Goal: Information Seeking & Learning: Compare options

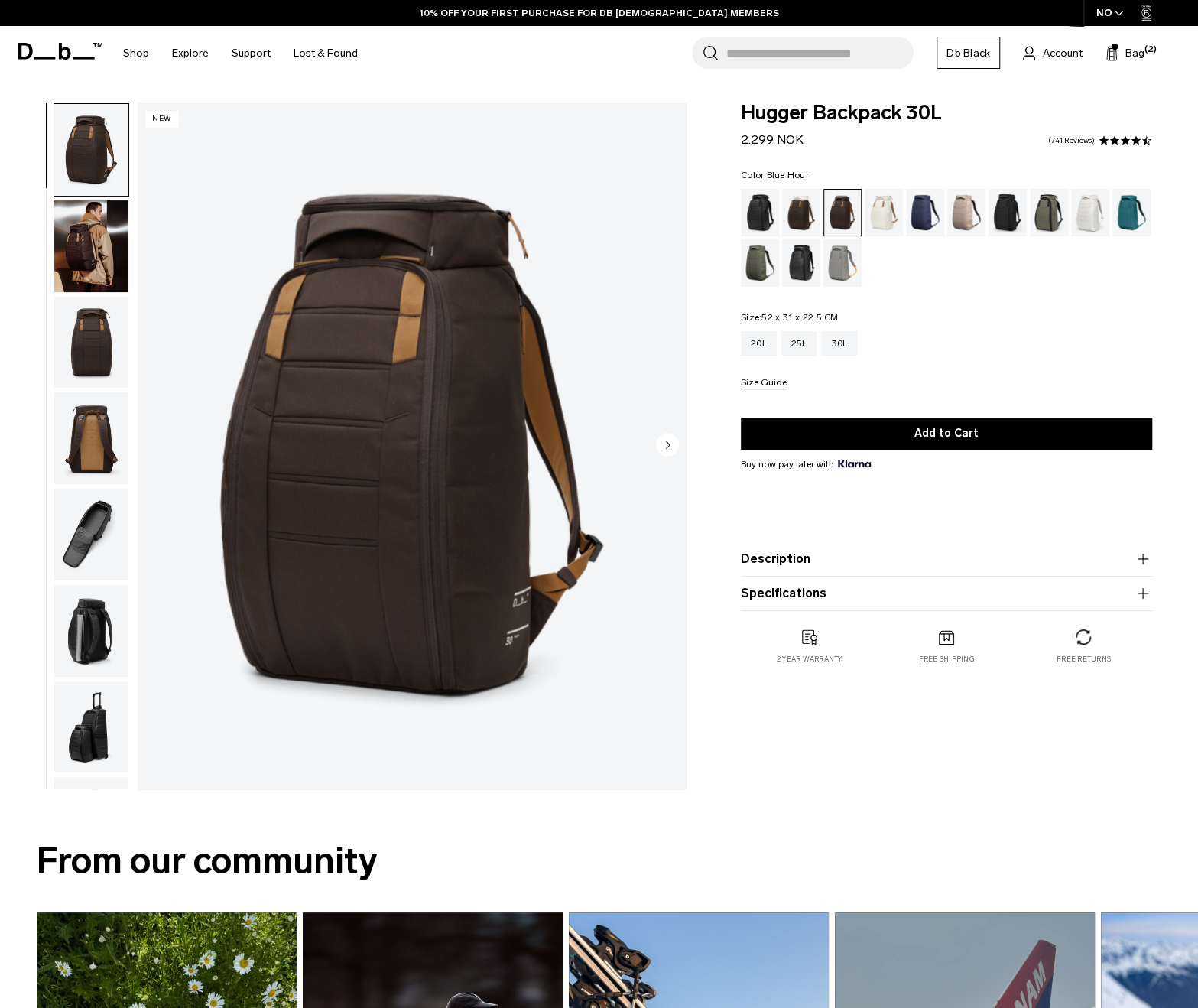
click at [935, 213] on div "Blue Hour" at bounding box center [925, 213] width 39 height 48
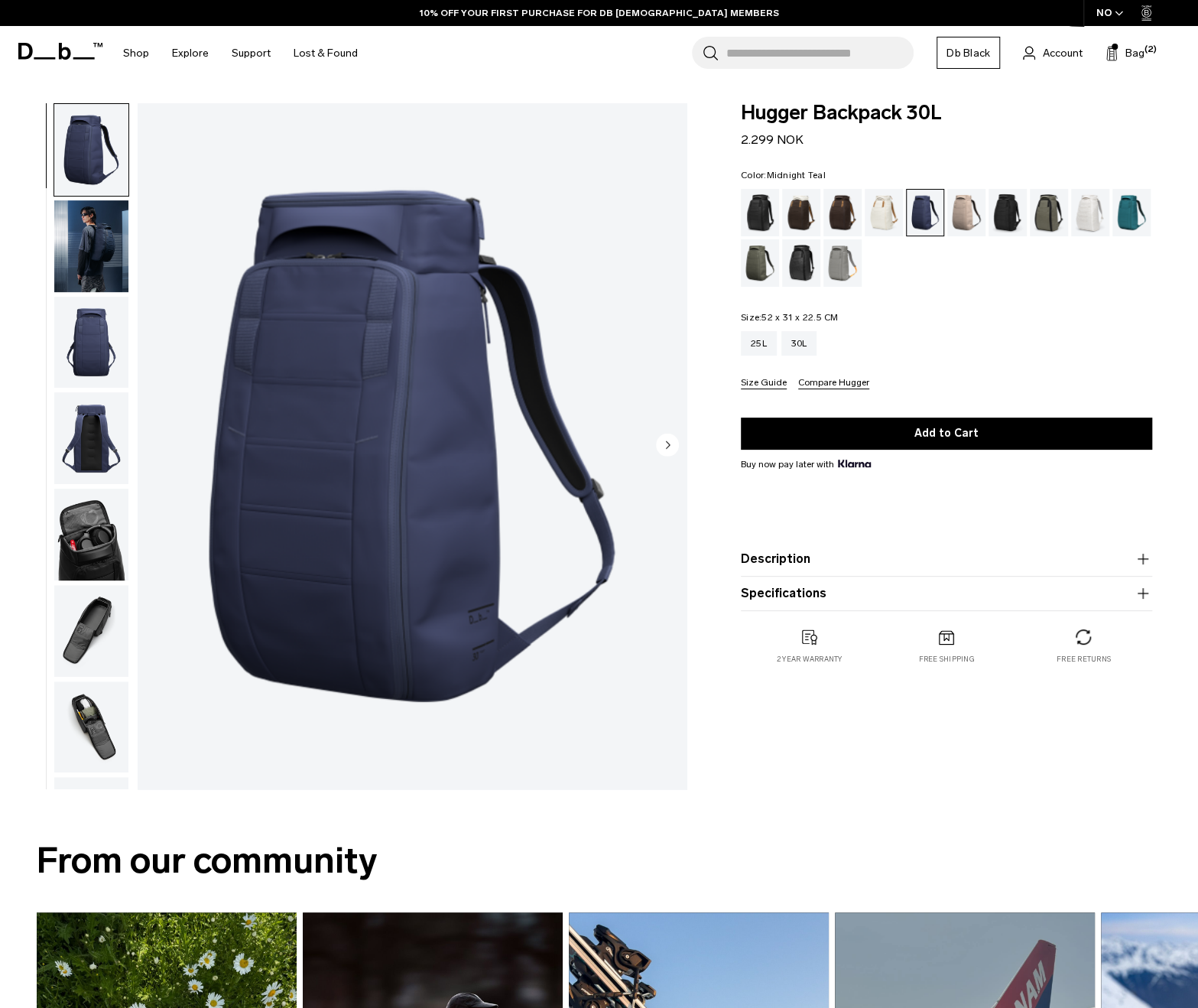
click at [1135, 211] on div "Midnight Teal" at bounding box center [1132, 213] width 39 height 48
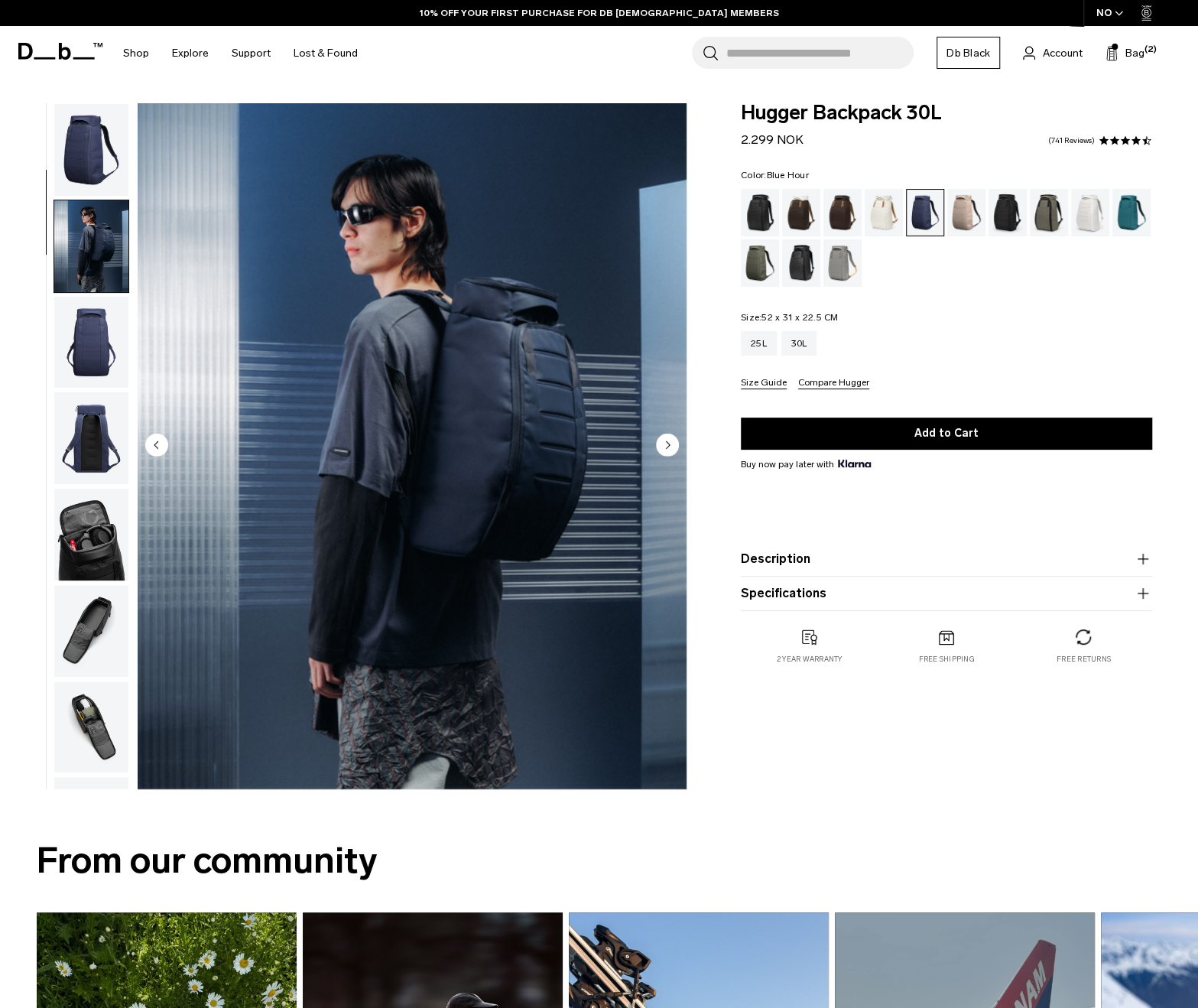
scroll to position [96, 0]
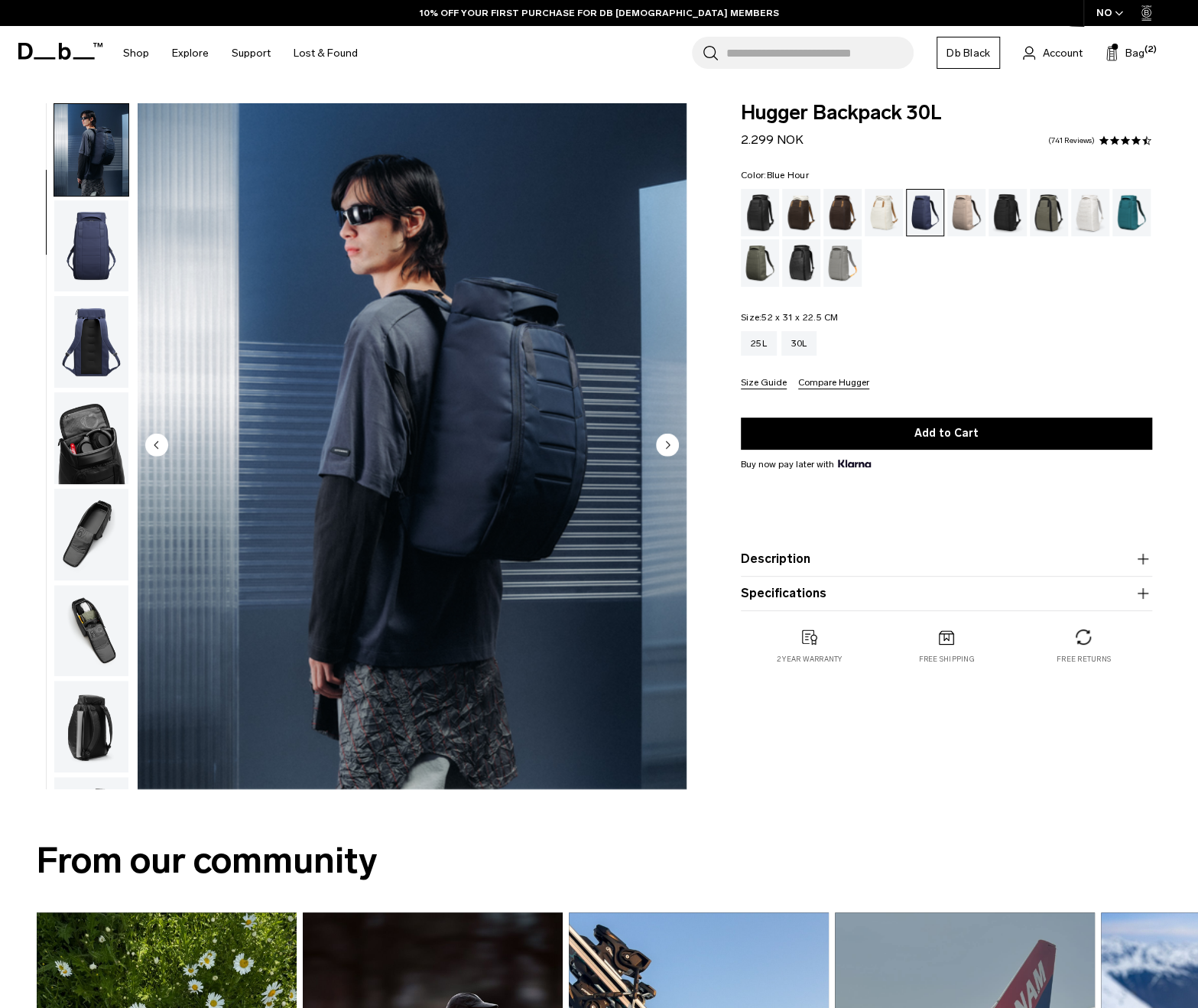
click at [92, 311] on img "button" at bounding box center [92, 341] width 74 height 91
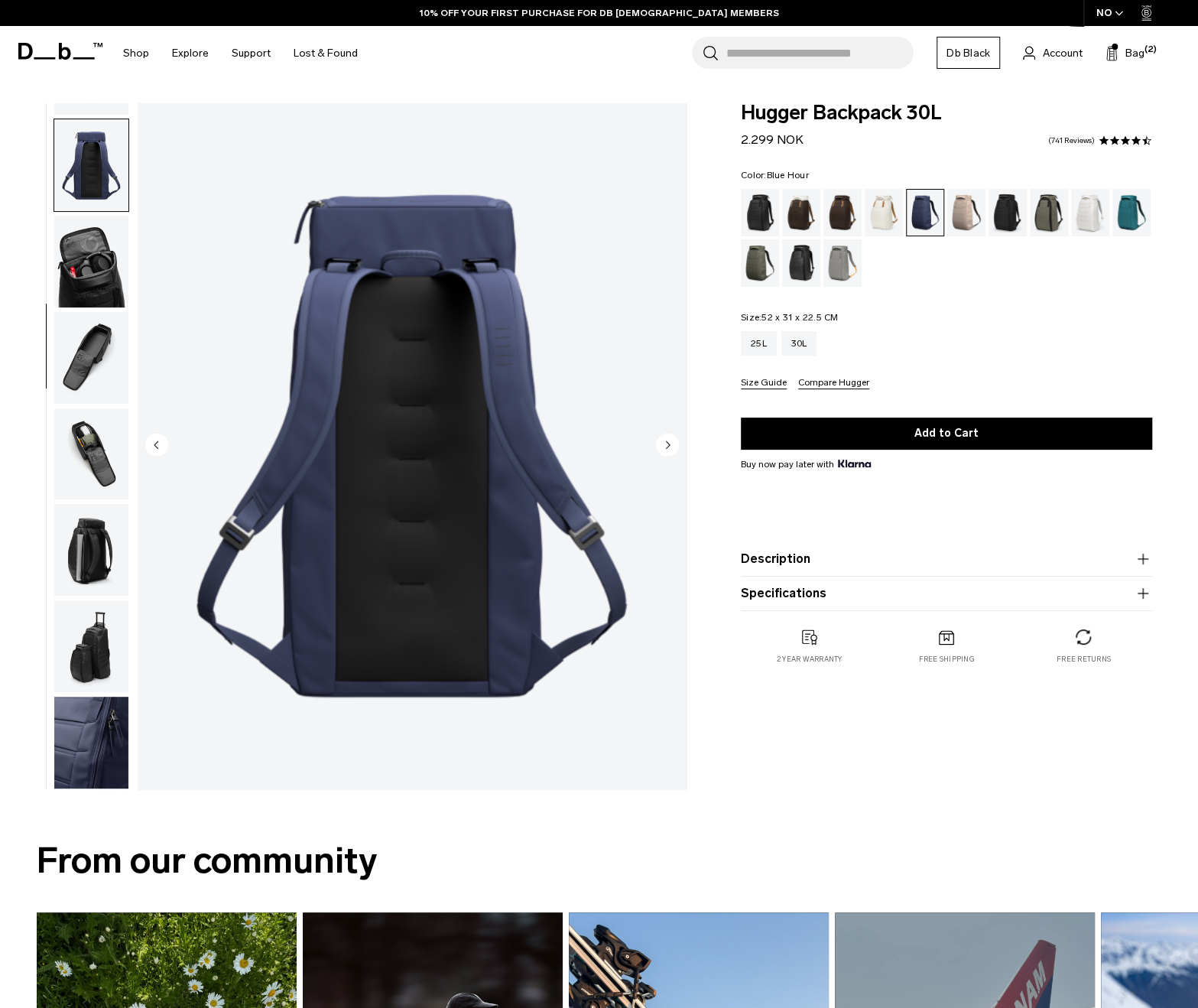
scroll to position [0, 0]
click at [73, 744] on img "button" at bounding box center [92, 742] width 74 height 91
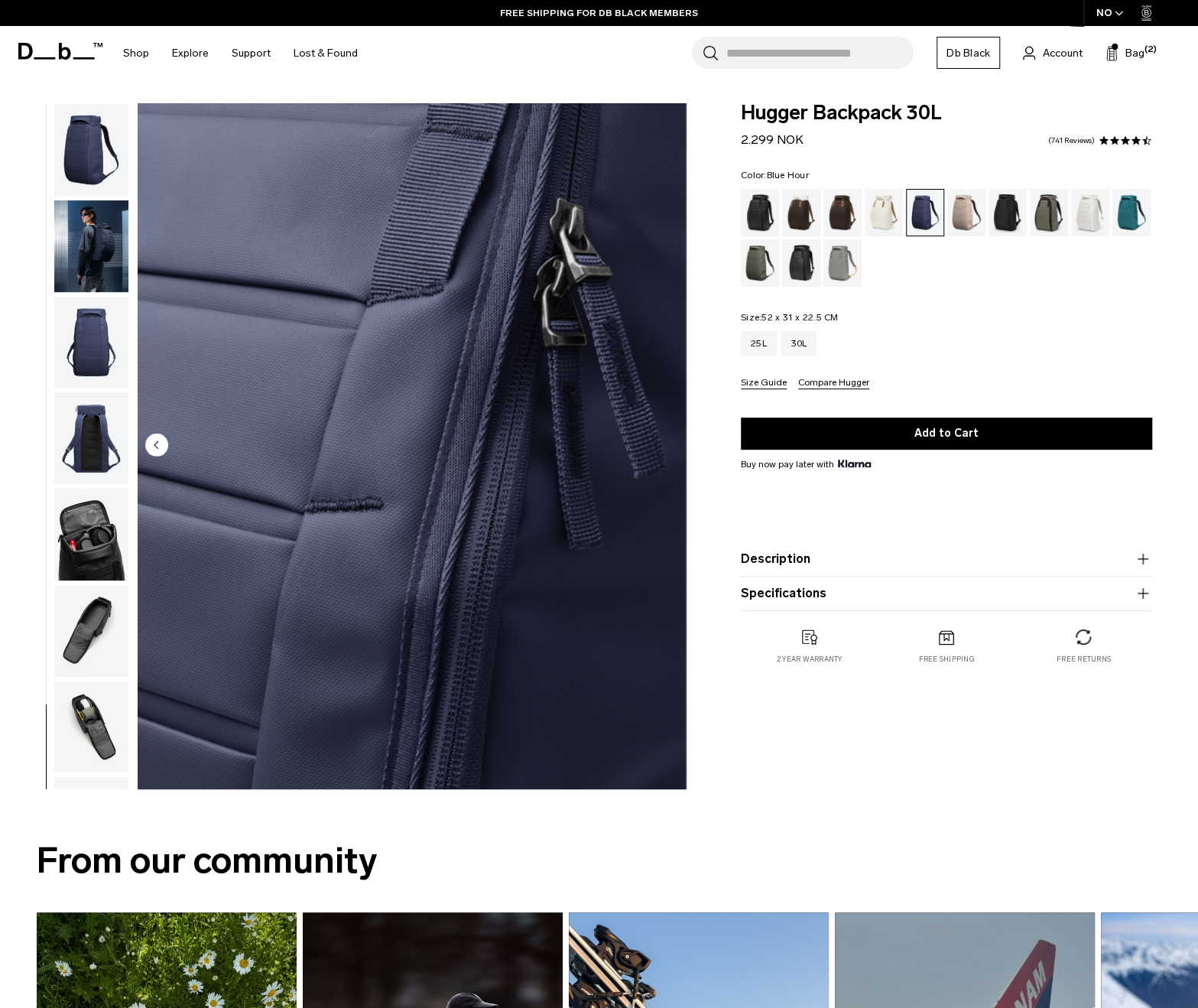
click at [85, 228] on img "button" at bounding box center [92, 246] width 74 height 91
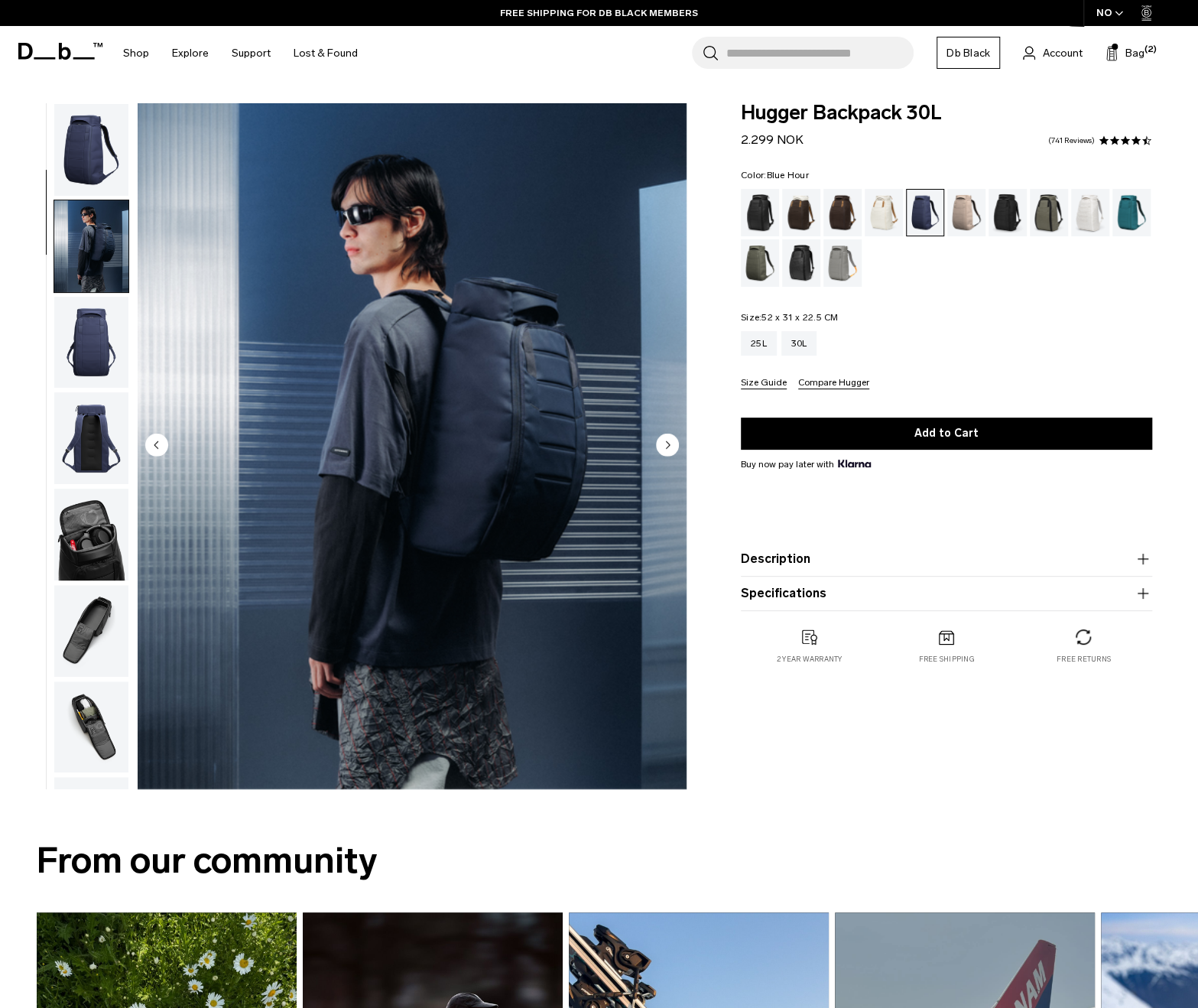
click at [92, 160] on img "button" at bounding box center [92, 149] width 74 height 91
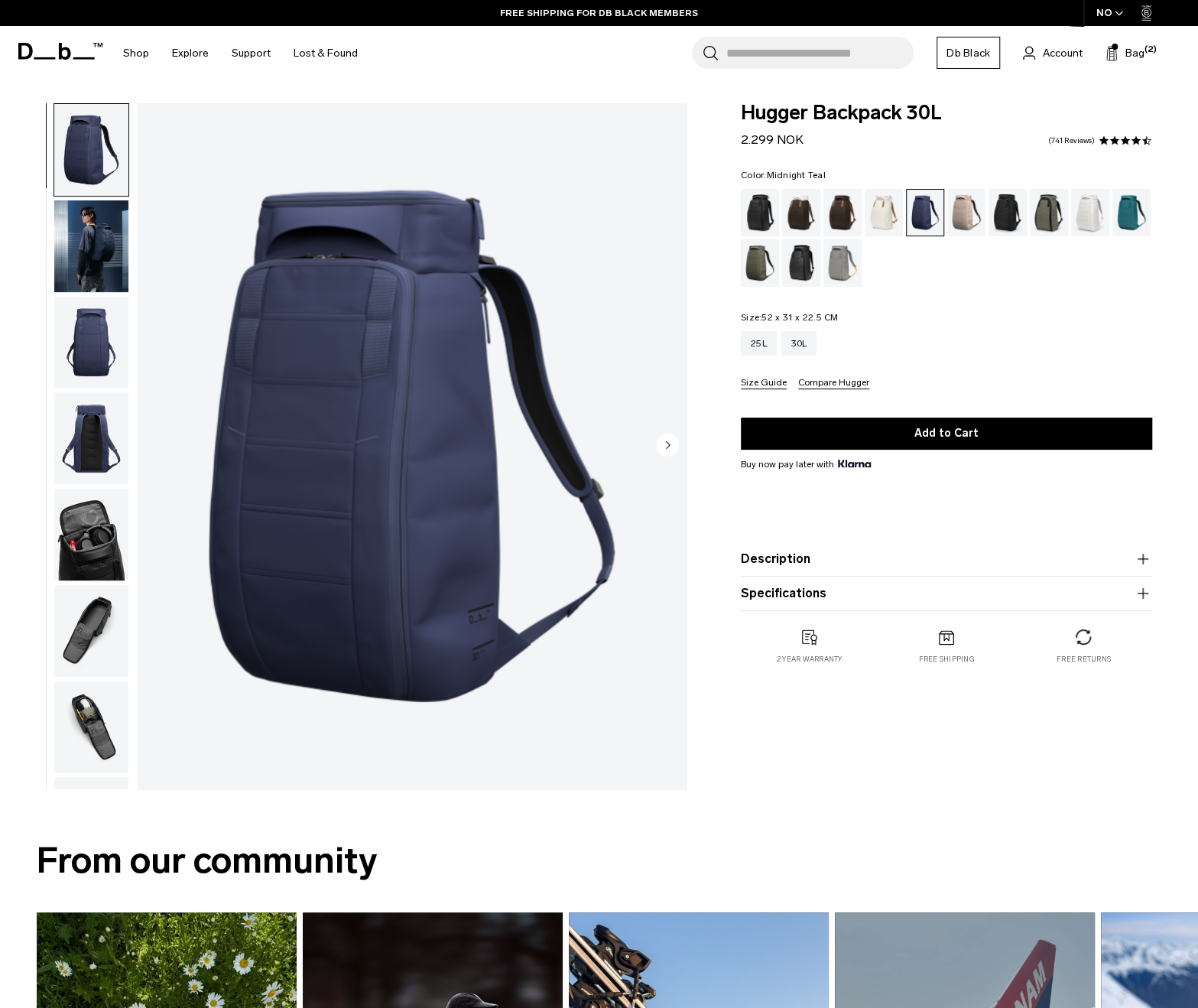
click at [1124, 223] on div "Midnight Teal" at bounding box center [1132, 213] width 39 height 48
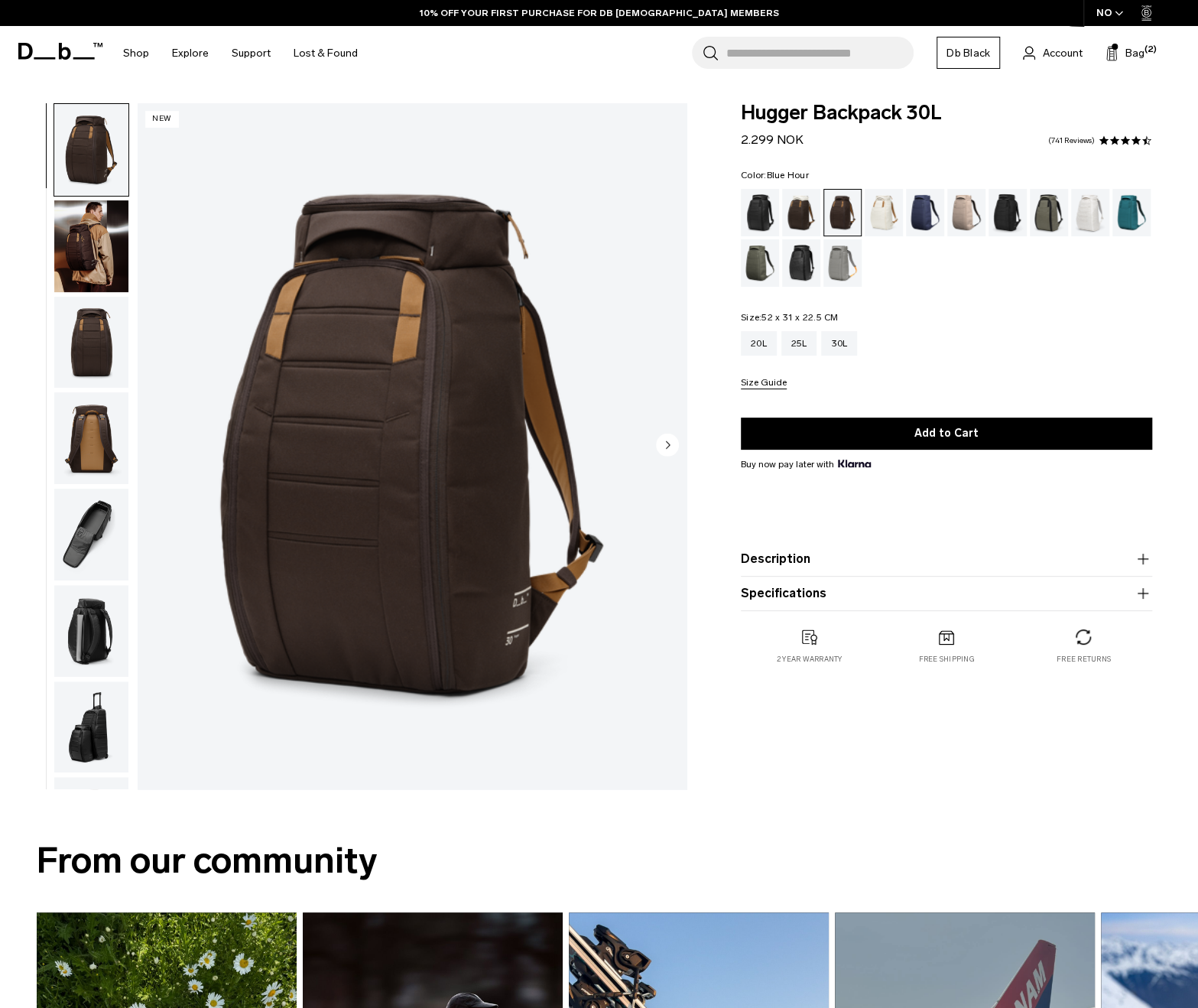
click at [933, 209] on div "Blue Hour" at bounding box center [925, 213] width 39 height 48
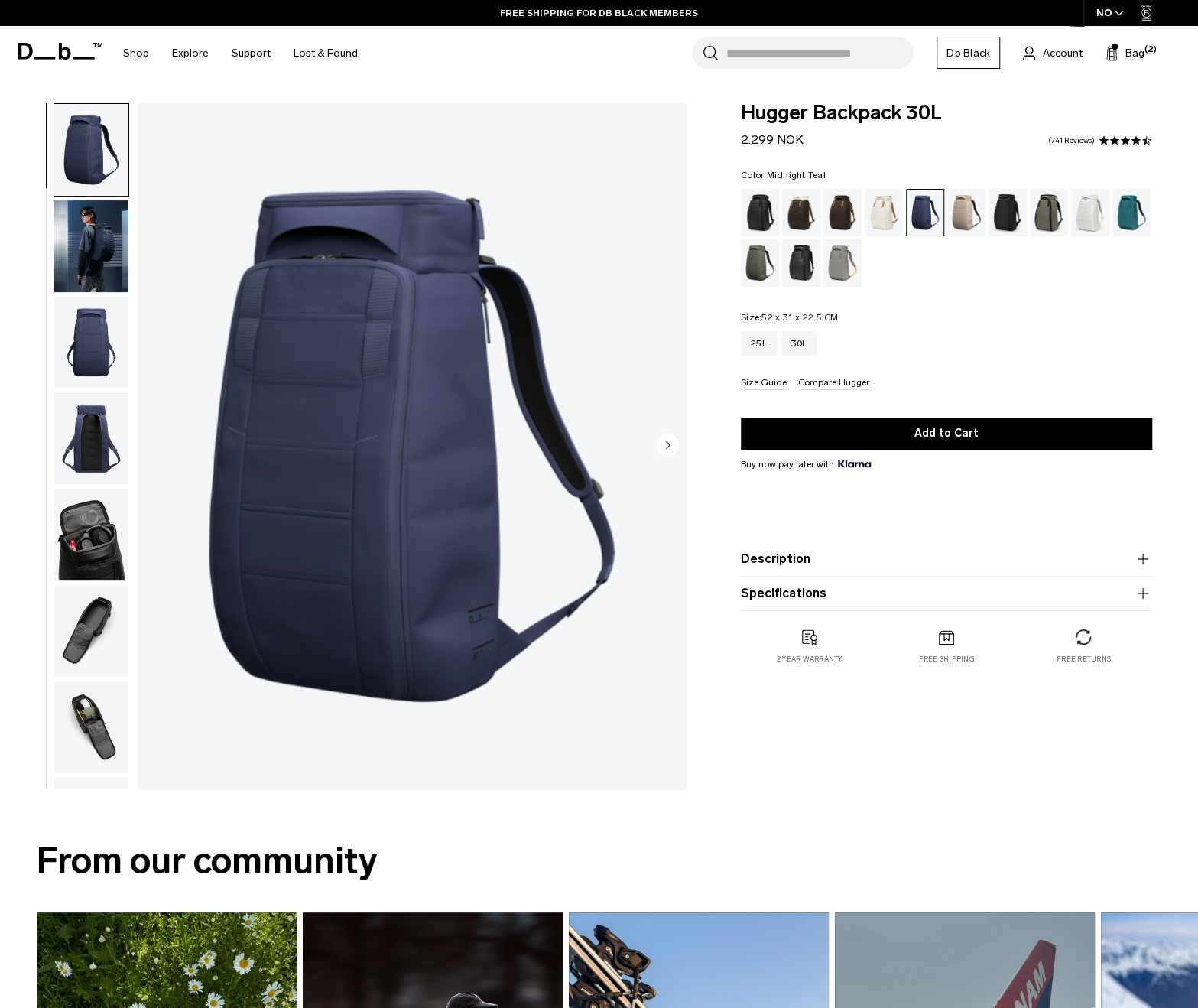
click at [1132, 213] on div "Midnight Teal" at bounding box center [1132, 213] width 39 height 48
